Goal: Task Accomplishment & Management: Complete application form

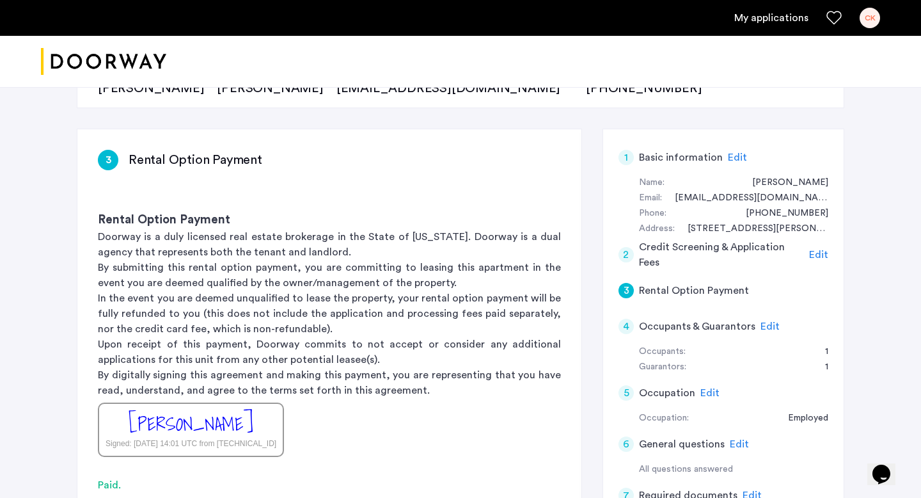
scroll to position [191, 0]
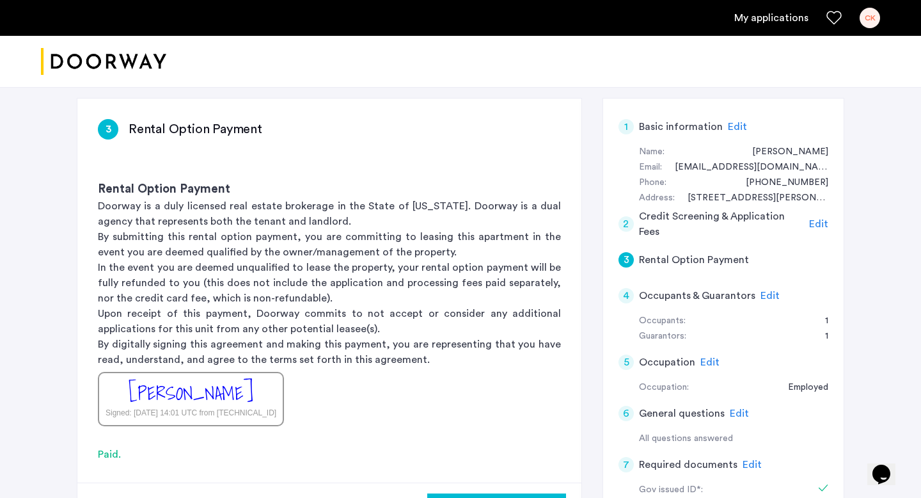
click at [765, 296] on span "Edit" at bounding box center [770, 295] width 19 height 10
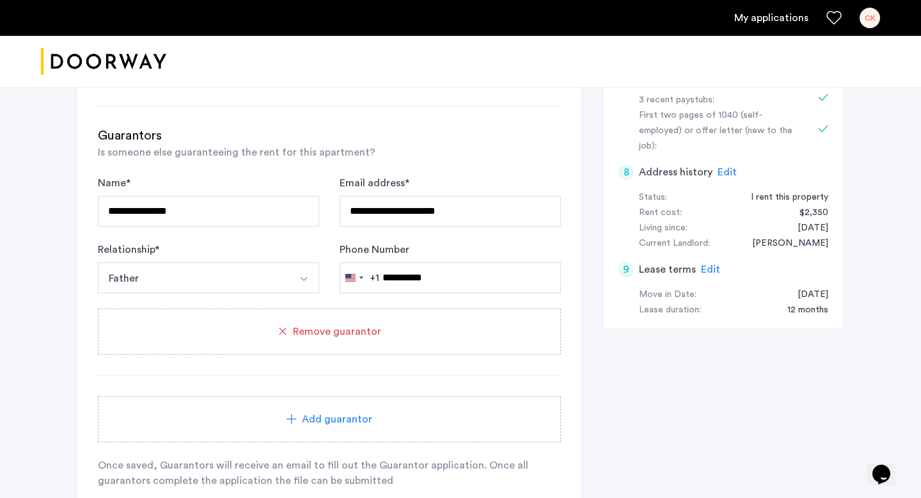
scroll to position [624, 0]
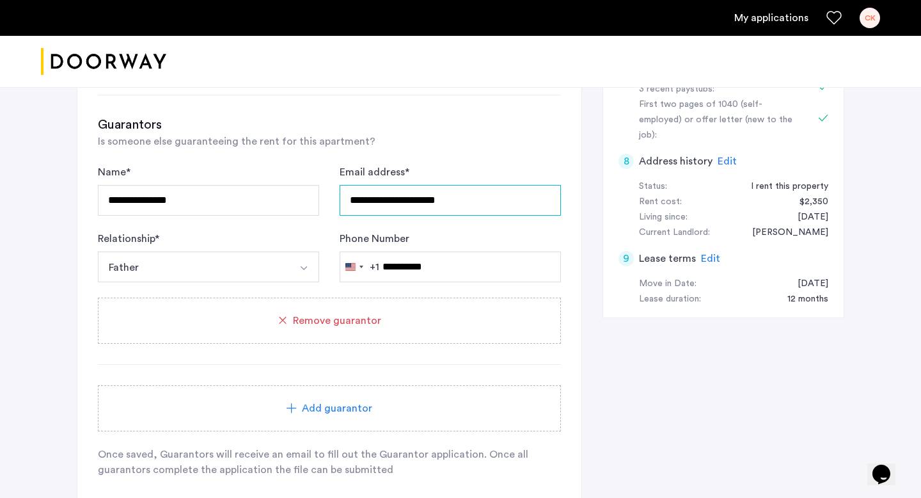
click at [412, 203] on input "**********" at bounding box center [450, 200] width 221 height 31
type input "**********"
click at [498, 141] on div "Guarantors Is someone else guaranteeing the rent for this apartment?" at bounding box center [329, 132] width 463 height 33
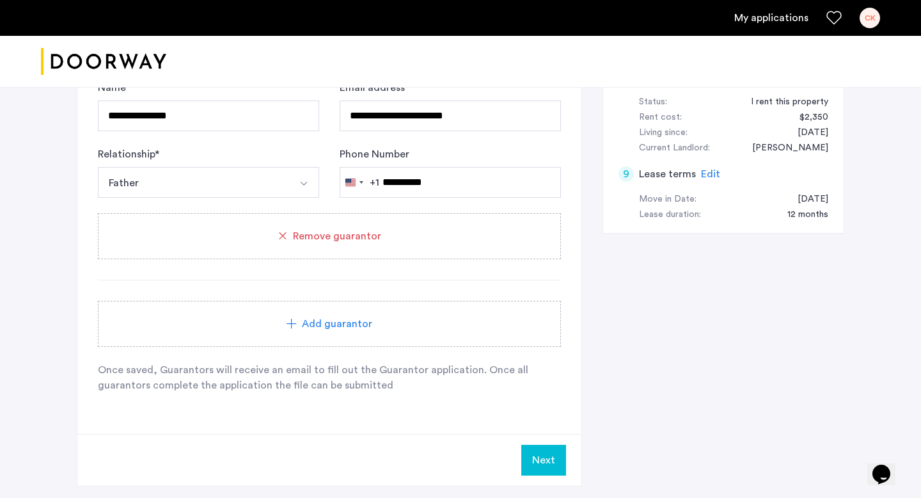
scroll to position [705, 0]
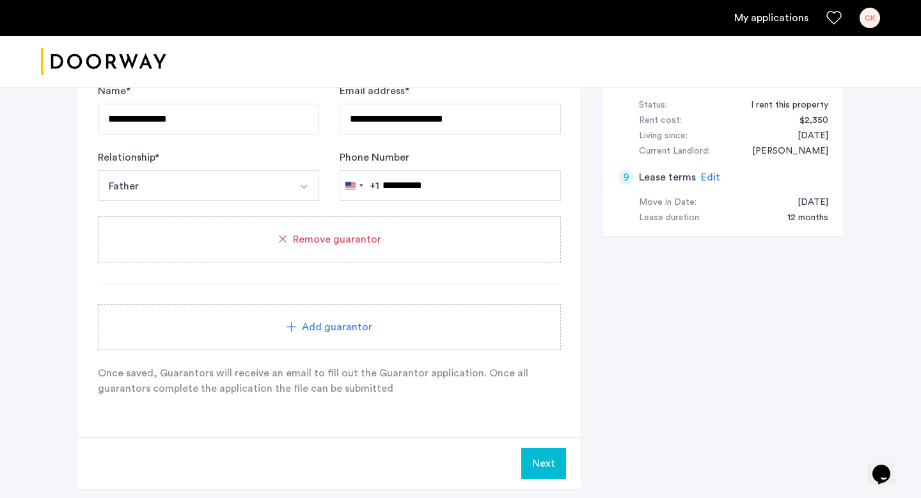
click at [548, 468] on button "Next" at bounding box center [543, 463] width 45 height 31
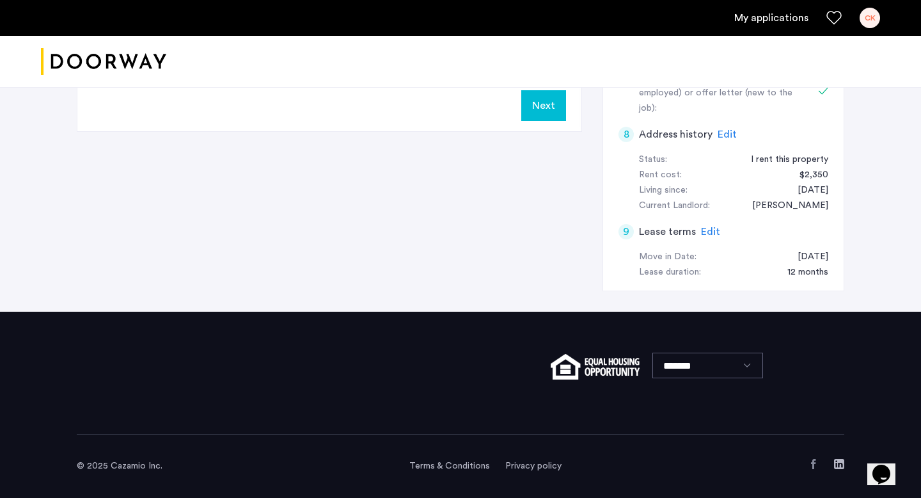
scroll to position [0, 0]
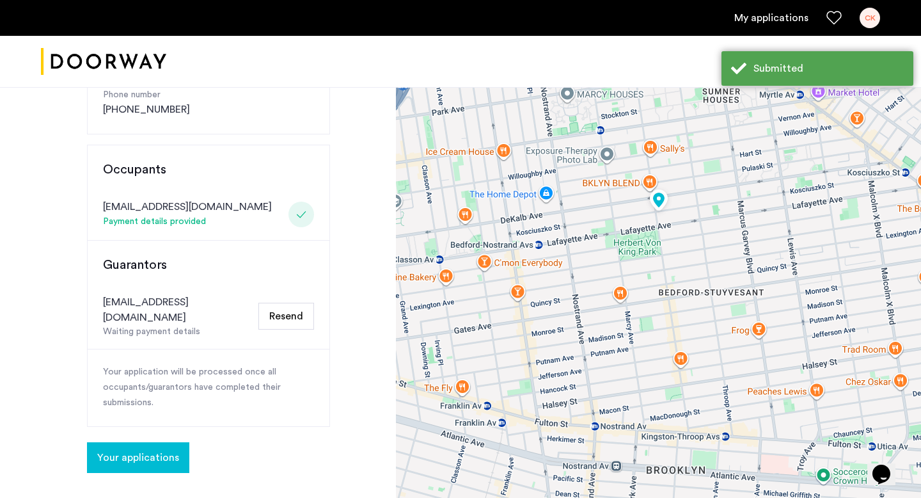
scroll to position [258, 0]
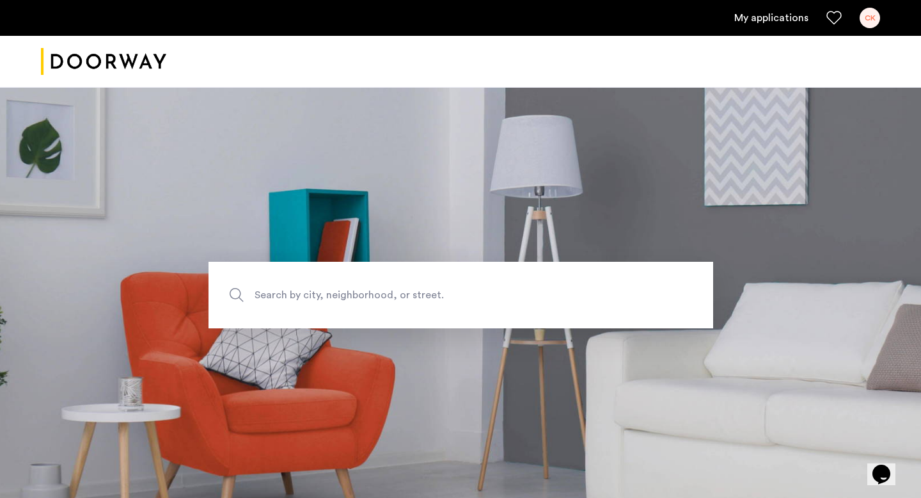
click at [875, 23] on div "CK" at bounding box center [870, 18] width 20 height 20
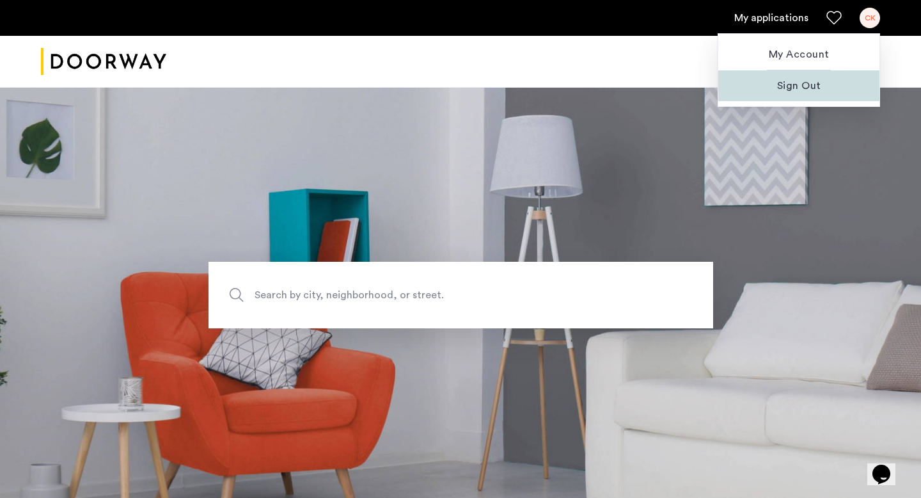
click at [803, 88] on span "Sign Out" at bounding box center [799, 85] width 141 height 15
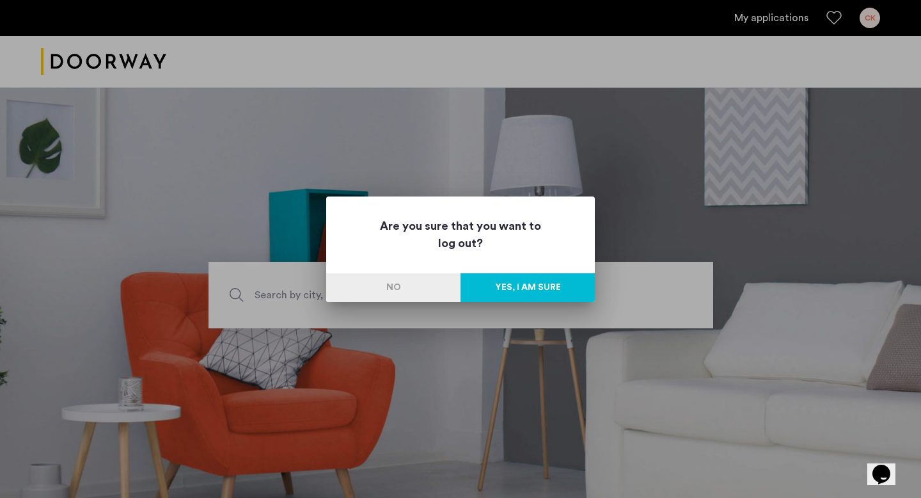
click at [531, 294] on button "Yes, I am sure" at bounding box center [528, 287] width 134 height 29
